Goal: Information Seeking & Learning: Learn about a topic

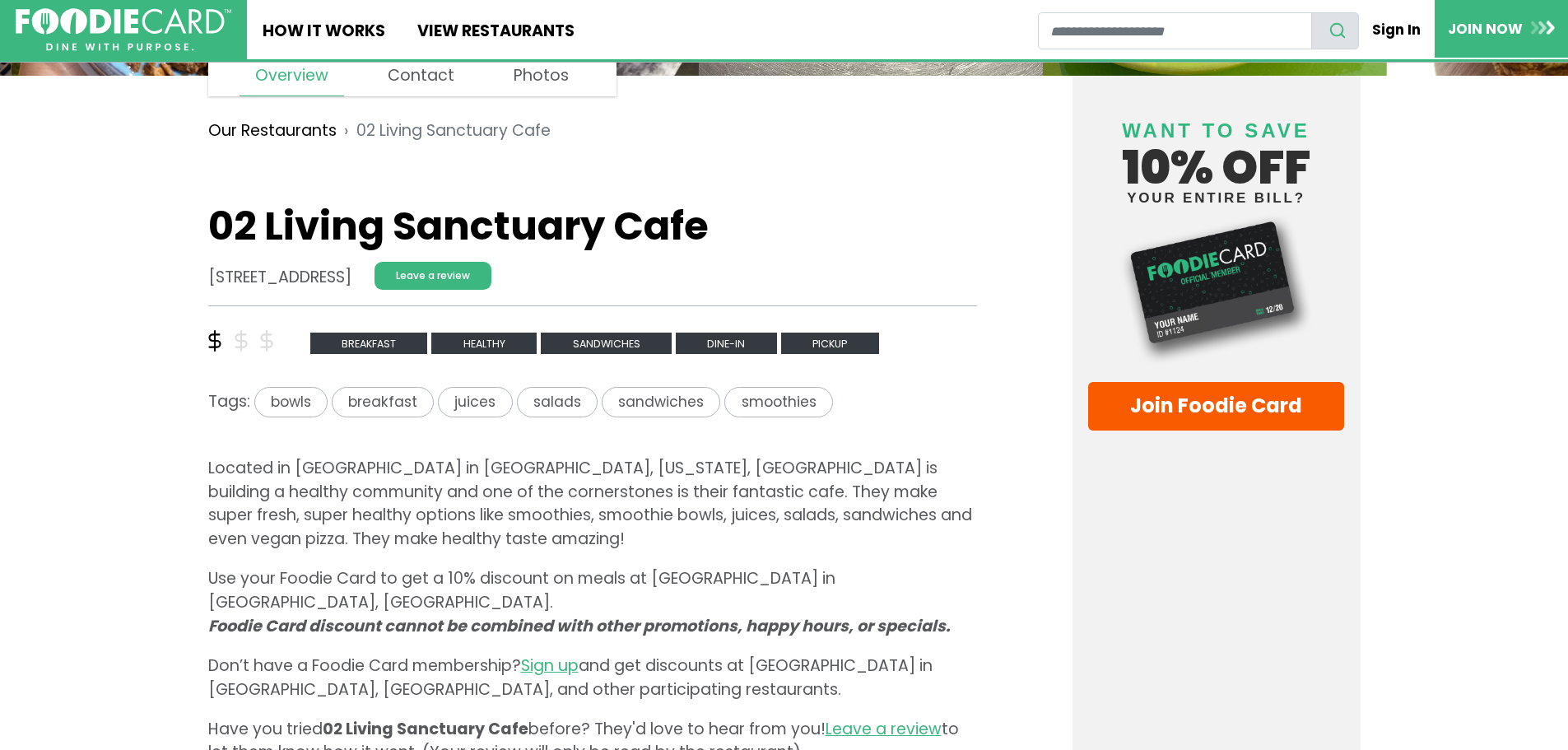
scroll to position [330, 0]
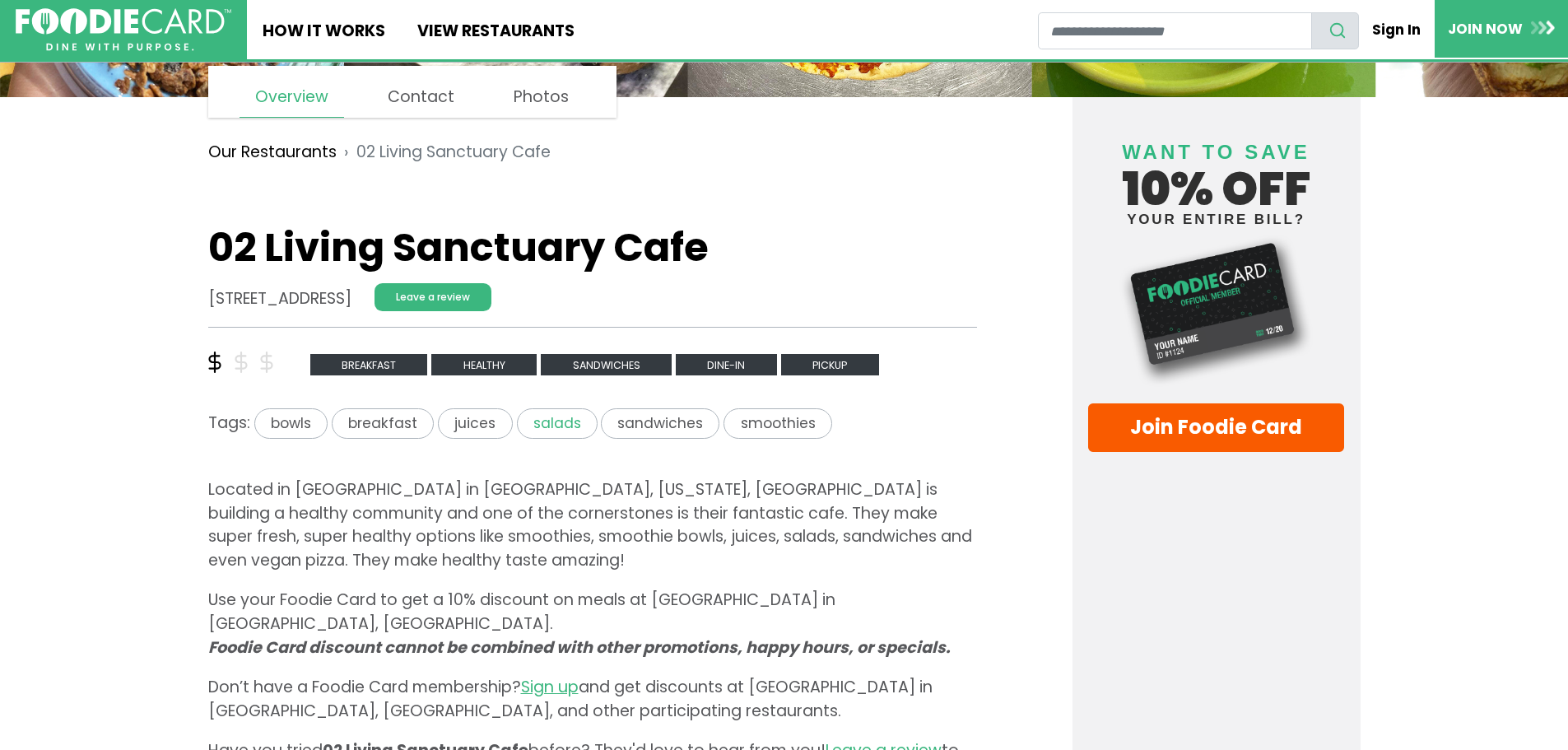
click at [533, 416] on span "salads" at bounding box center [557, 423] width 80 height 30
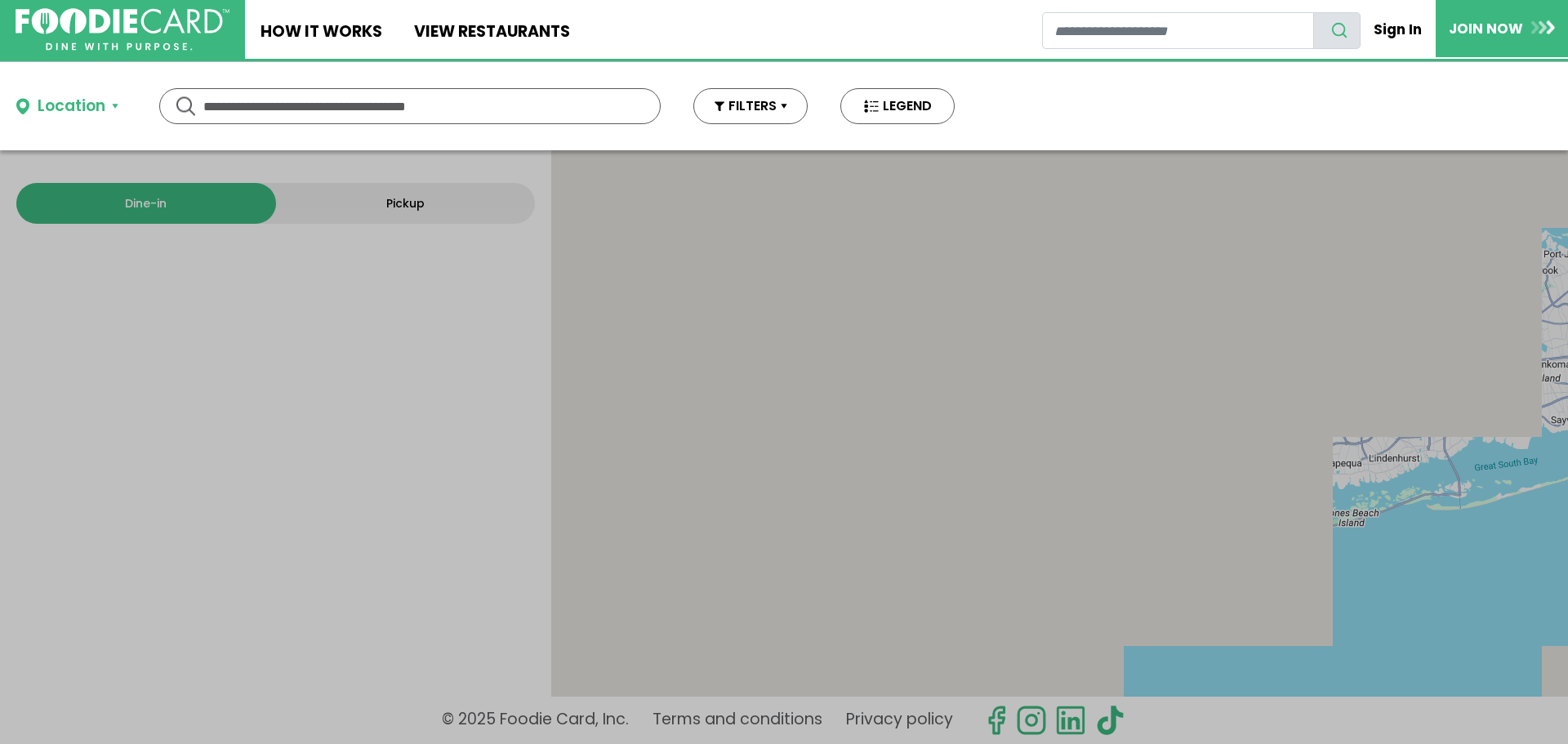
type input "******"
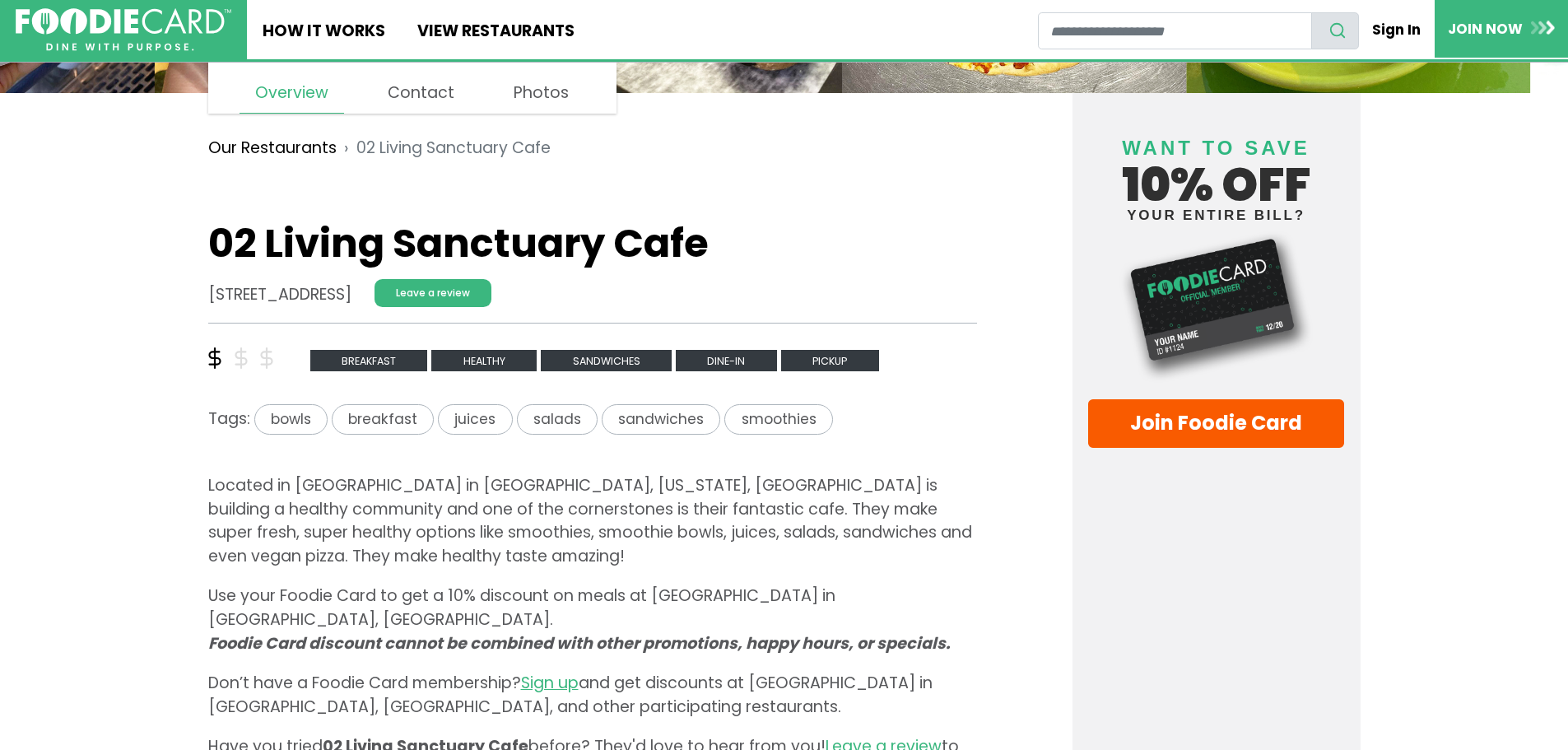
scroll to position [330, 0]
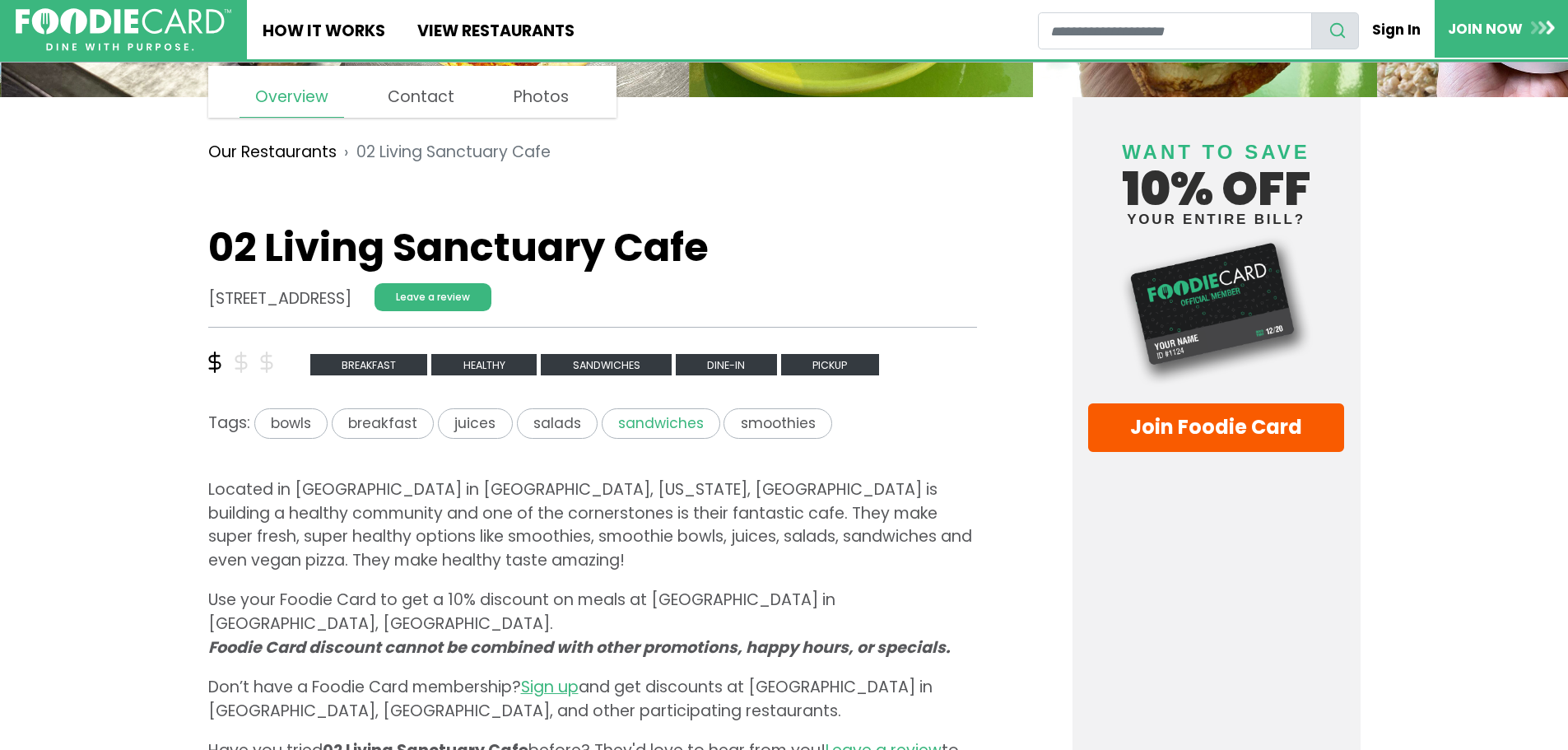
click at [652, 421] on span "sandwiches" at bounding box center [661, 423] width 118 height 30
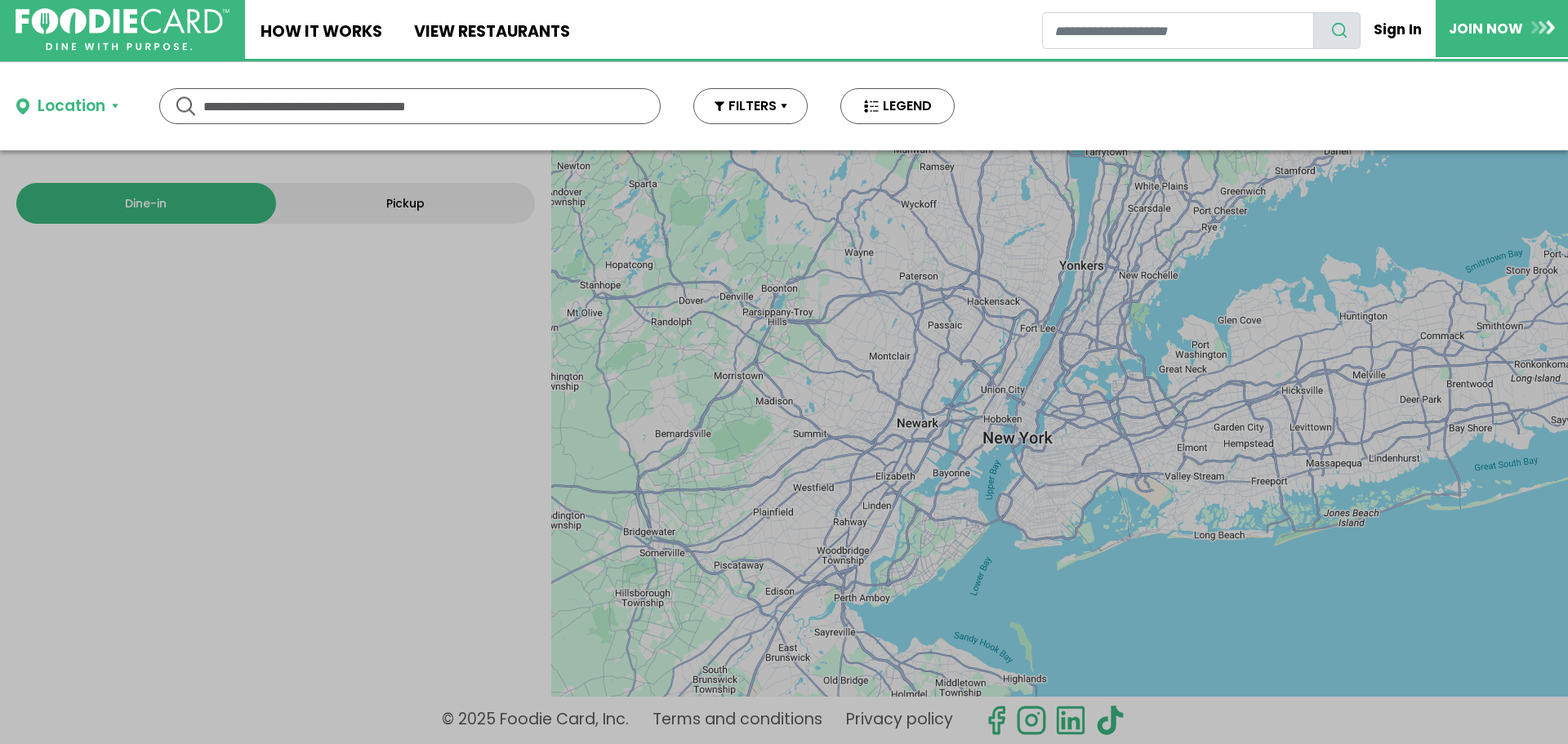
type input "**********"
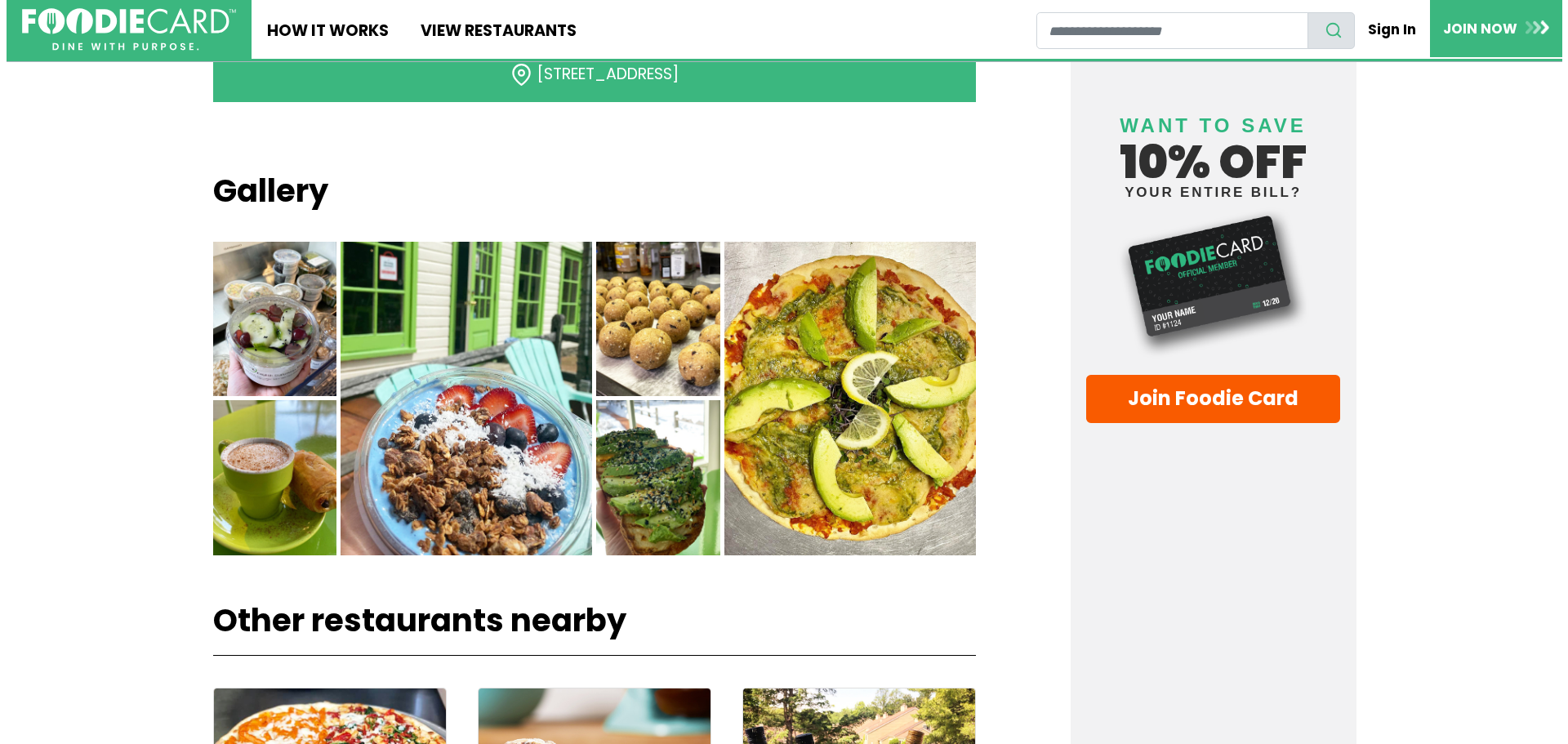
scroll to position [1388, 0]
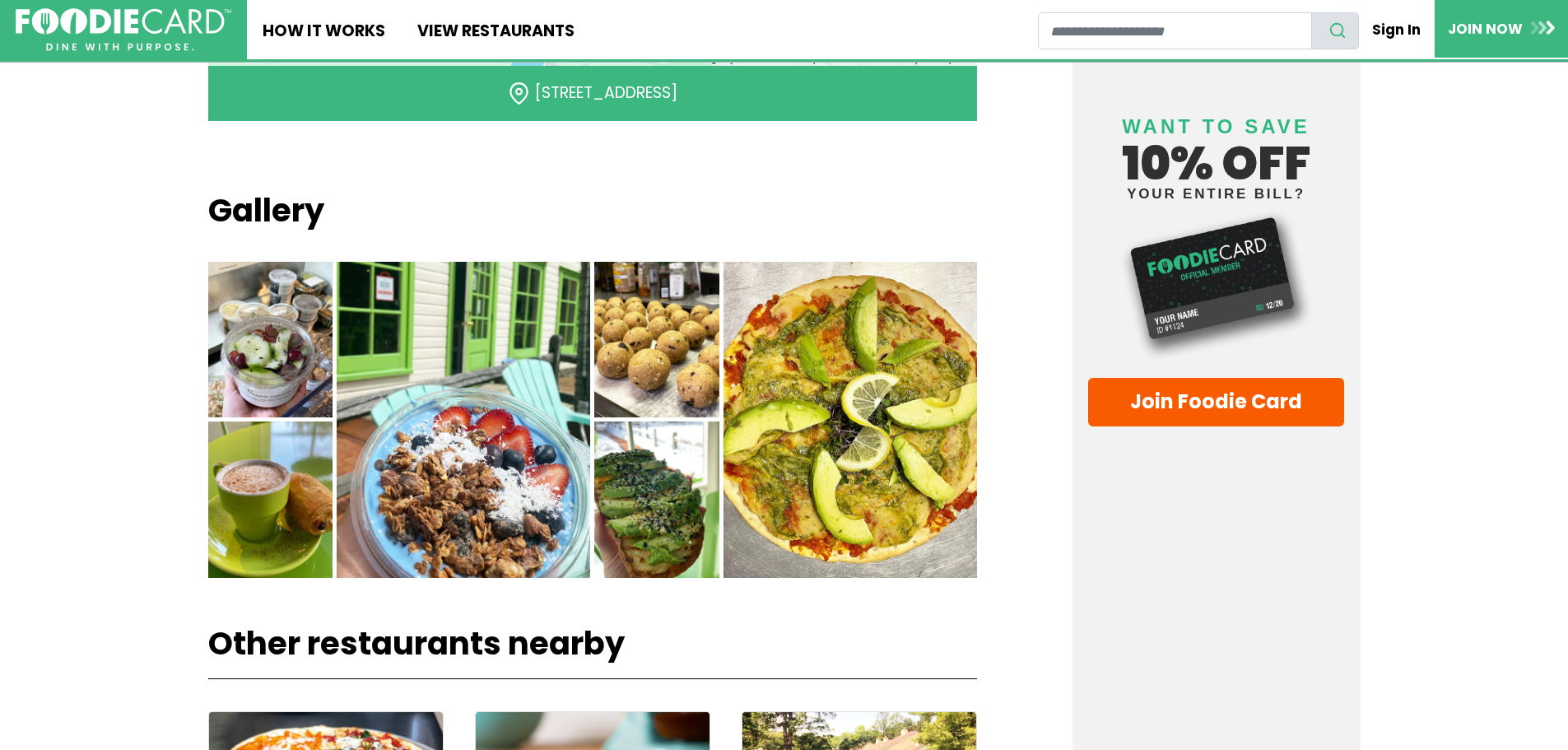
click at [480, 455] on img at bounding box center [463, 420] width 254 height 316
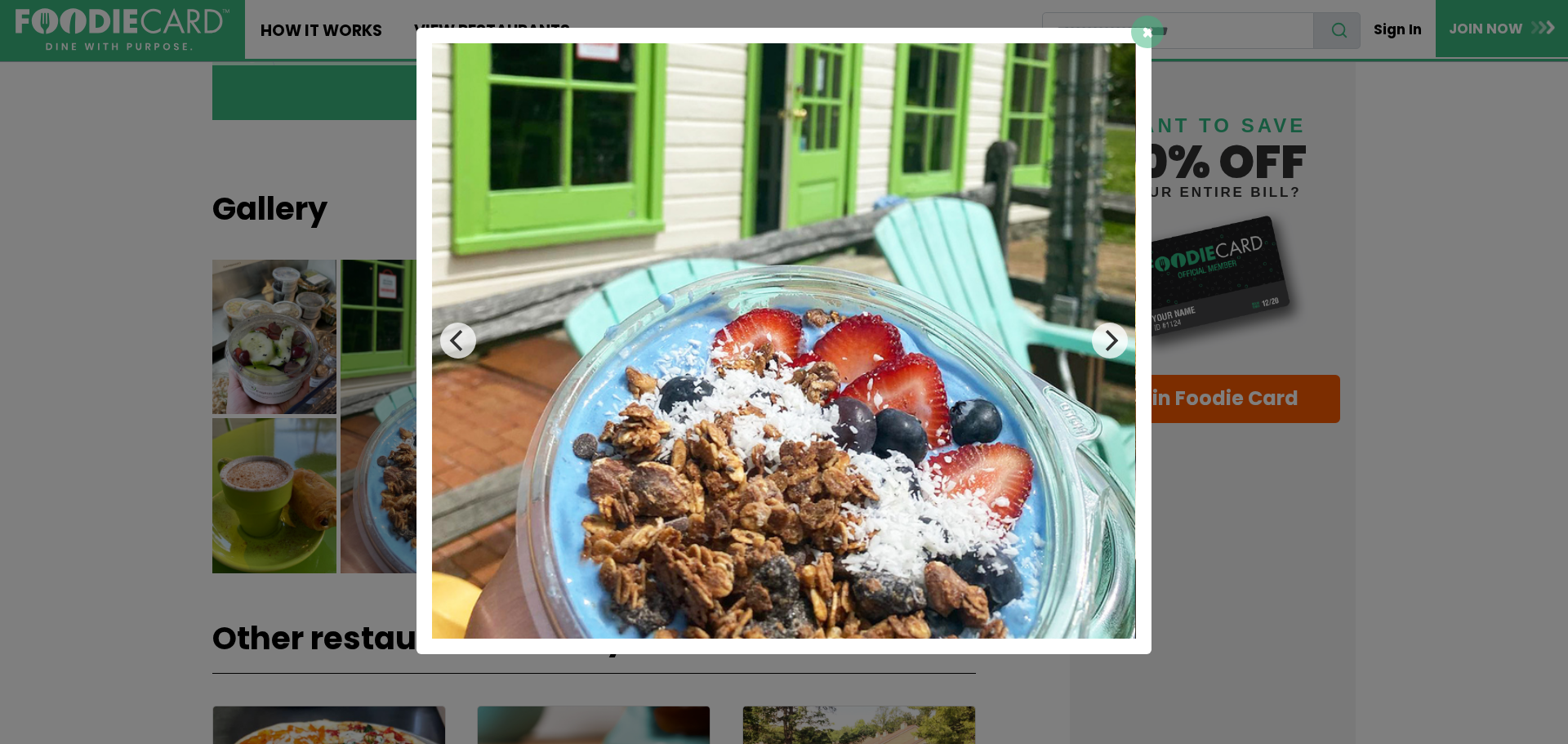
click at [1124, 353] on img at bounding box center [784, 340] width 704 height 595
click at [1106, 339] on icon "Next" at bounding box center [1110, 340] width 21 height 21
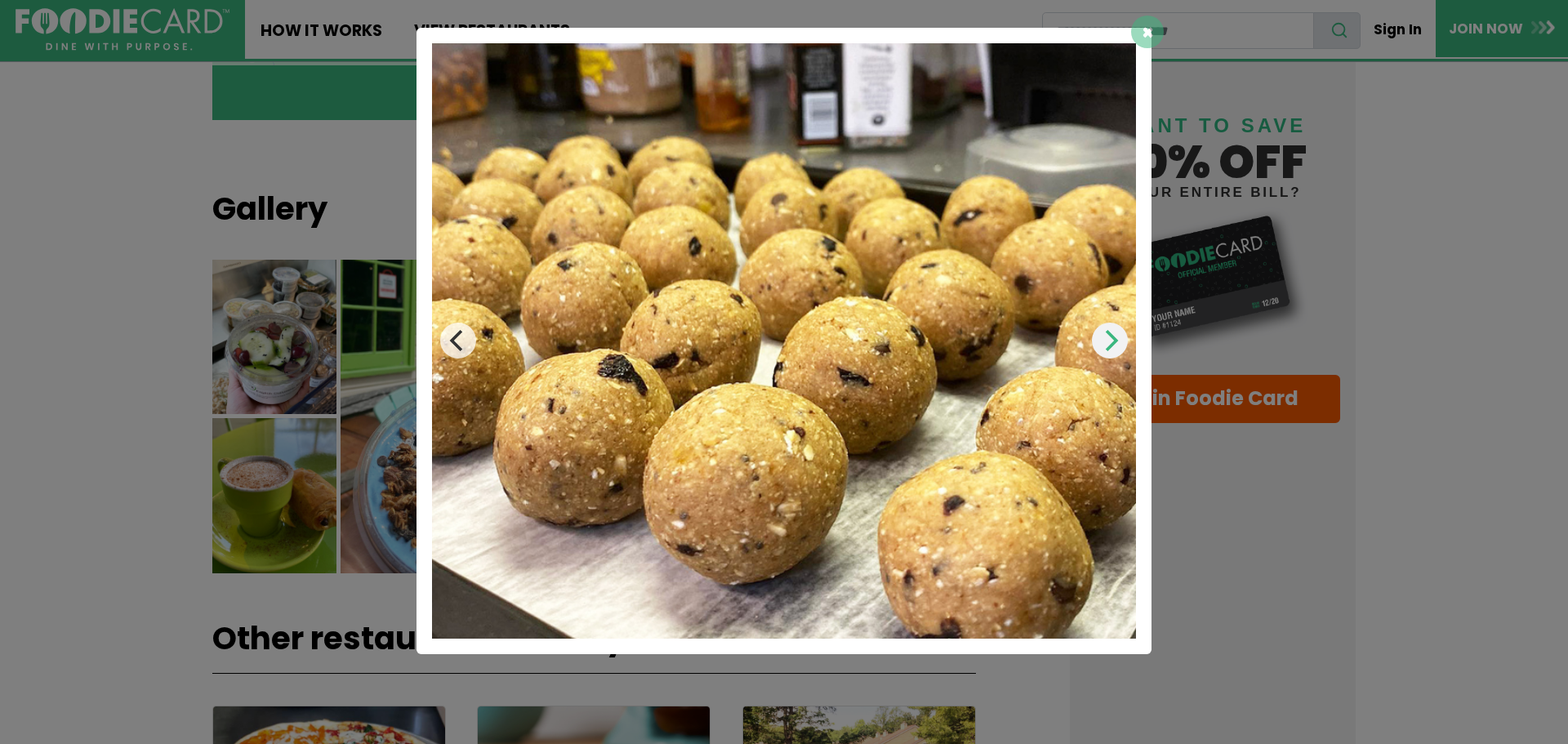
click at [1106, 339] on icon "Next" at bounding box center [1110, 340] width 21 height 21
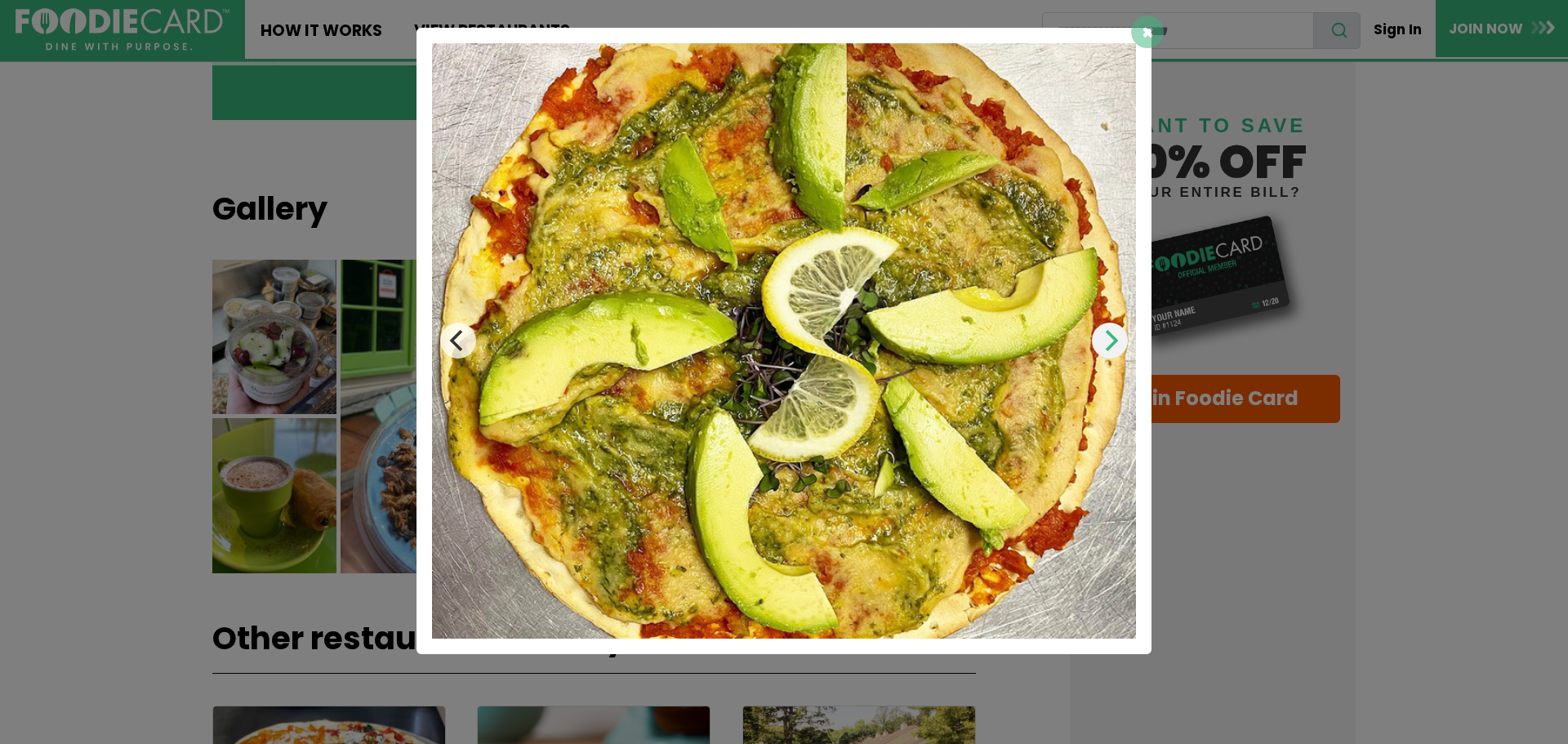
click at [1106, 339] on icon "Next" at bounding box center [1110, 340] width 21 height 21
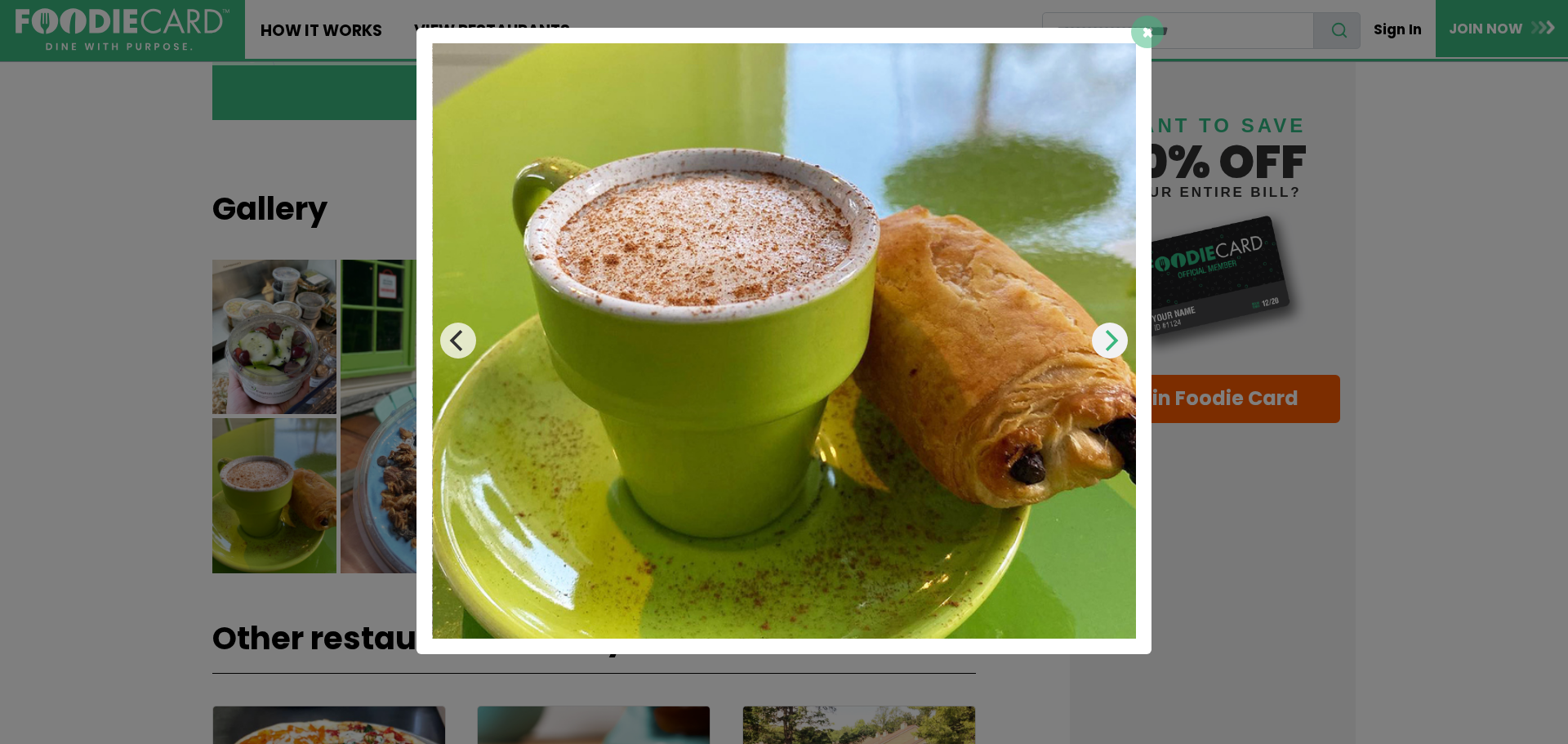
click at [1106, 339] on icon "Next" at bounding box center [1110, 340] width 21 height 21
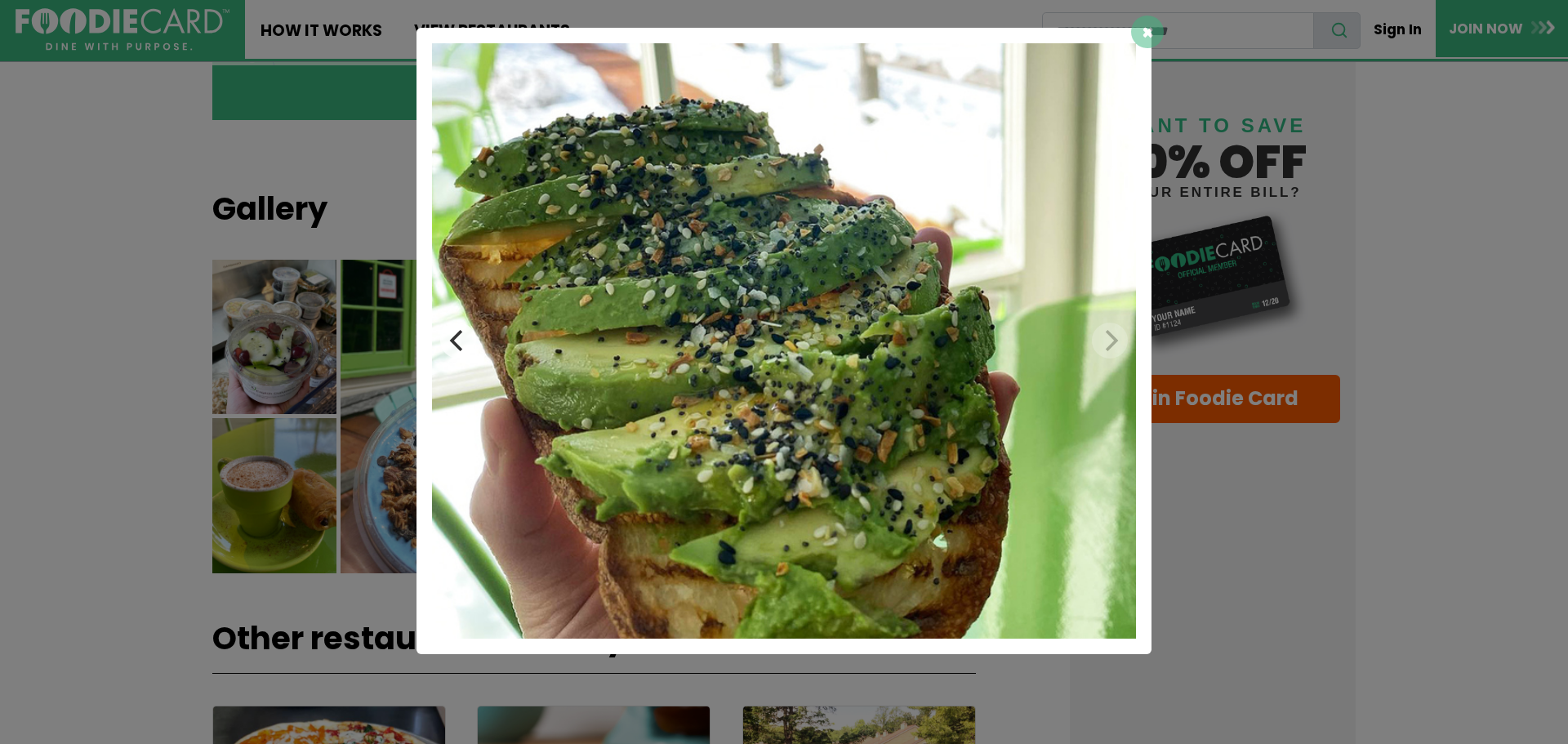
click at [1117, 348] on img at bounding box center [784, 340] width 704 height 595
